Goal: Find specific page/section: Find specific page/section

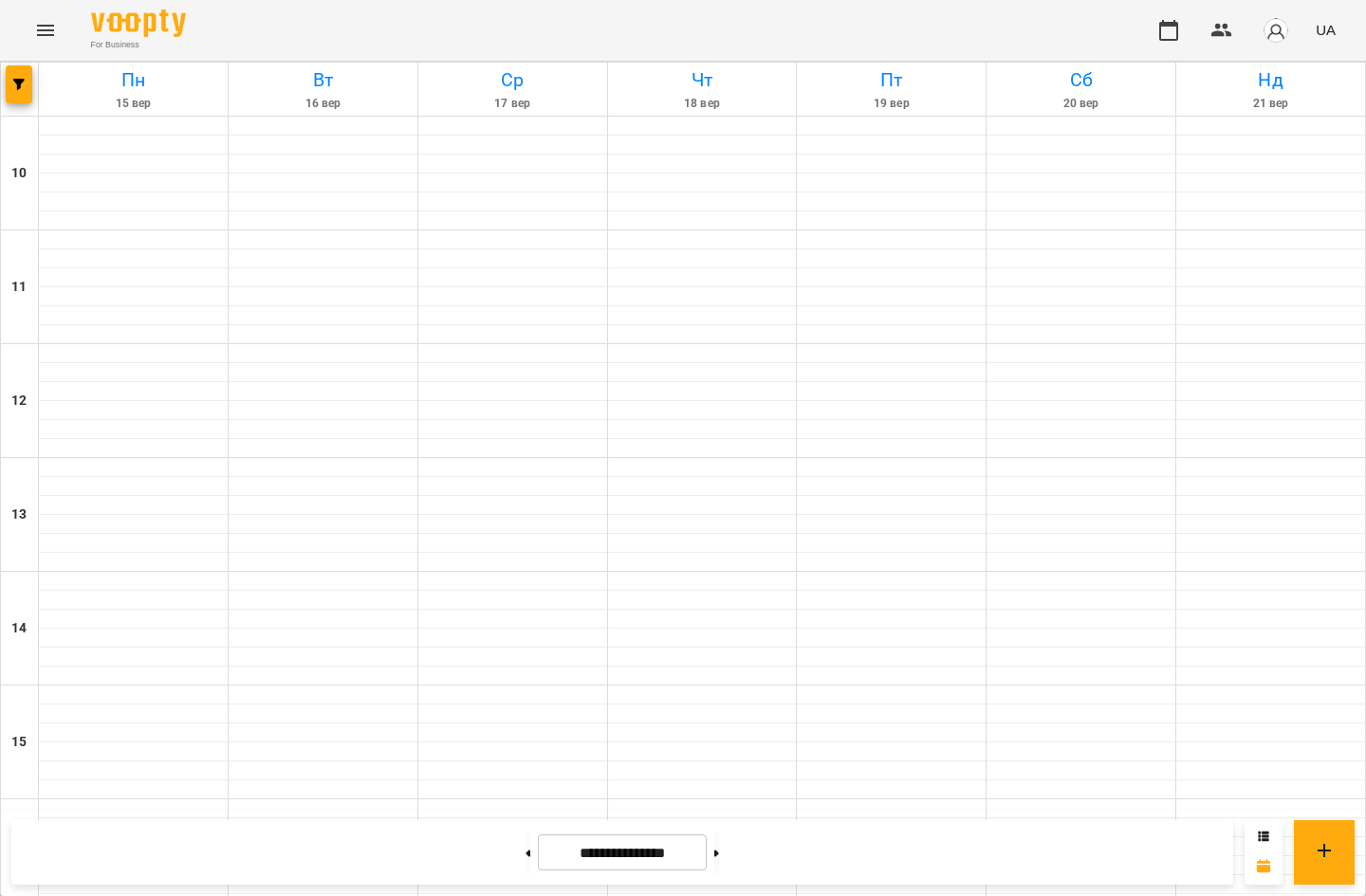
scroll to position [569, 0]
click at [719, 845] on button at bounding box center [717, 852] width 5 height 42
type input "**********"
